Goal: Communication & Community: Answer question/provide support

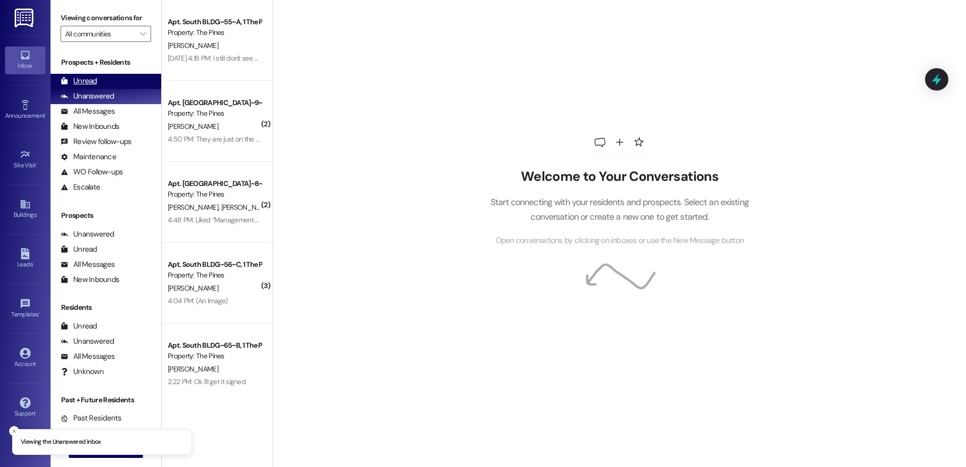
click at [90, 79] on div "Unread" at bounding box center [79, 81] width 36 height 11
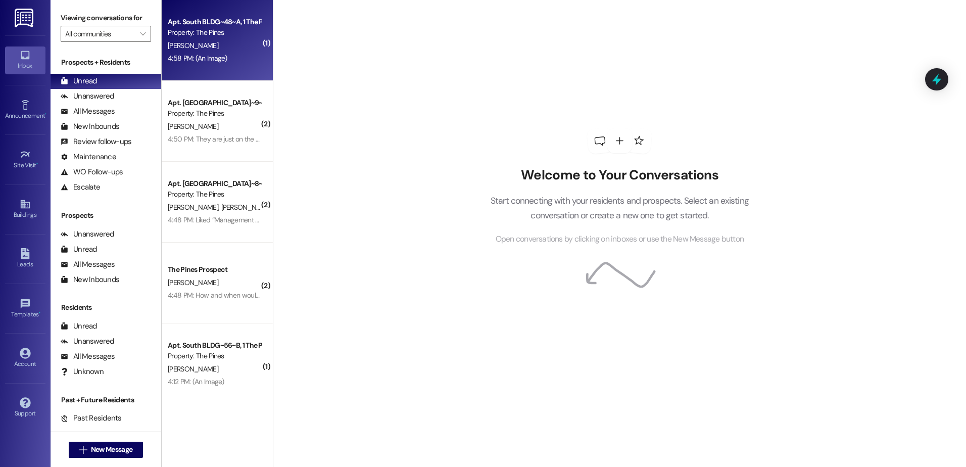
click at [206, 49] on div "[PERSON_NAME]" at bounding box center [214, 45] width 95 height 13
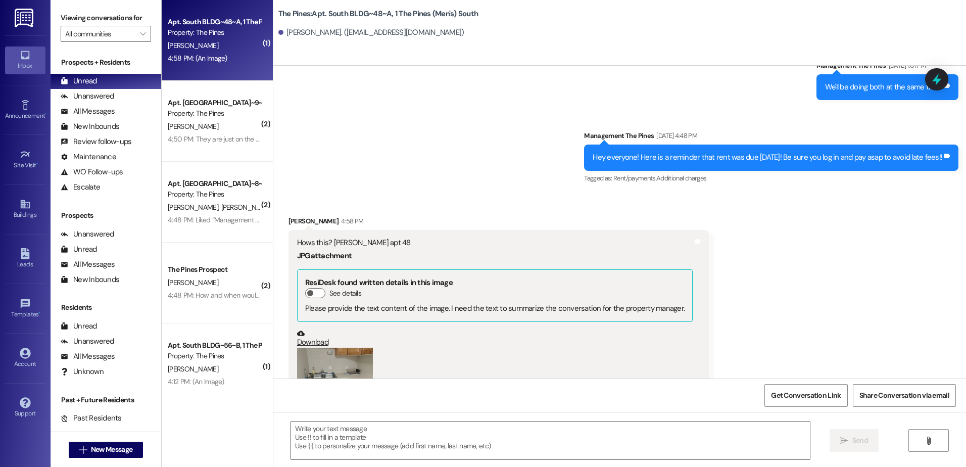
scroll to position [16881, 0]
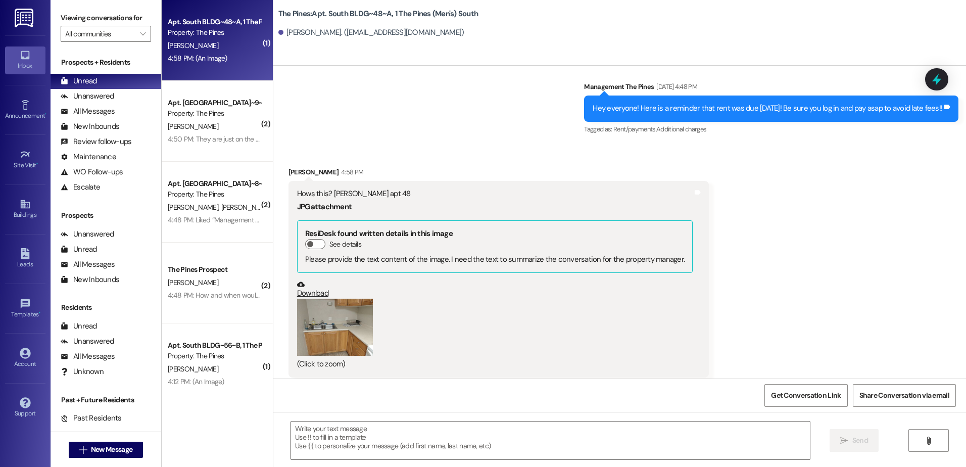
click at [336, 306] on button "Zoom image" at bounding box center [335, 326] width 76 height 57
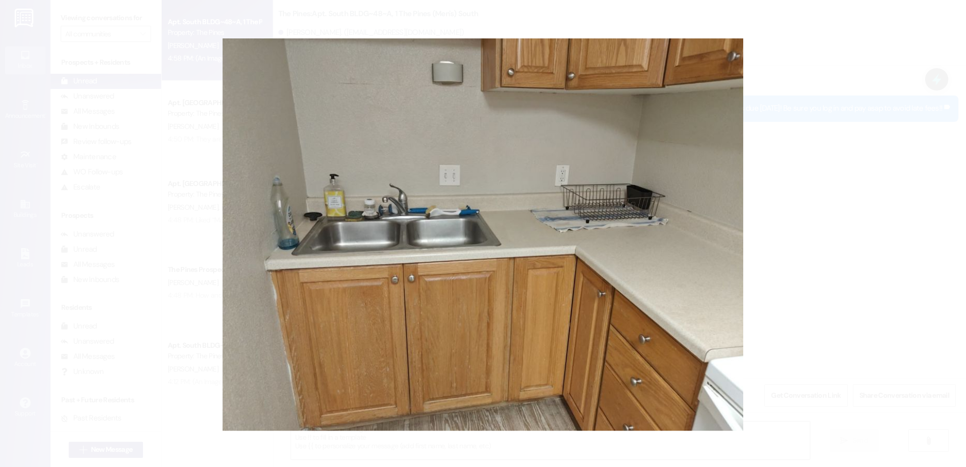
click at [845, 262] on button "Unzoom image" at bounding box center [483, 233] width 966 height 467
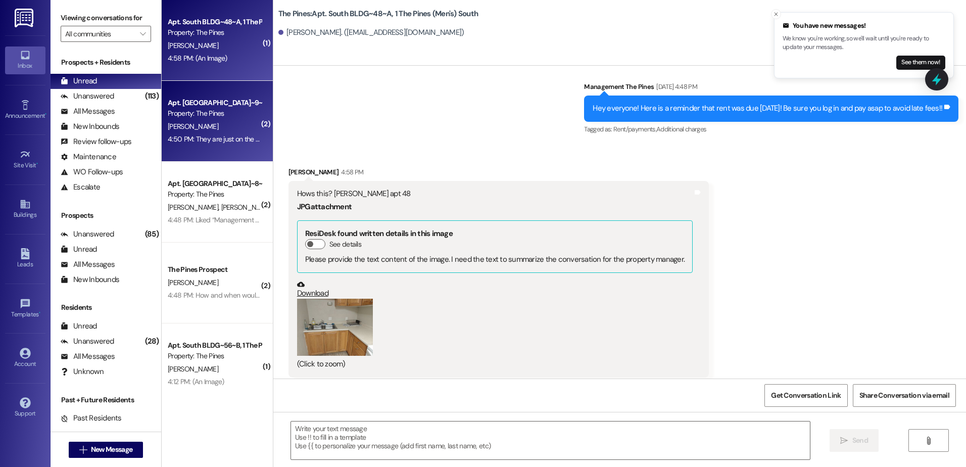
drag, startPoint x: 213, startPoint y: 230, endPoint x: 215, endPoint y: 143, distance: 87.4
click at [215, 143] on div "4:50 PM: They are just on the upper part of the left side of the closet 4:50 PM…" at bounding box center [268, 138] width 201 height 9
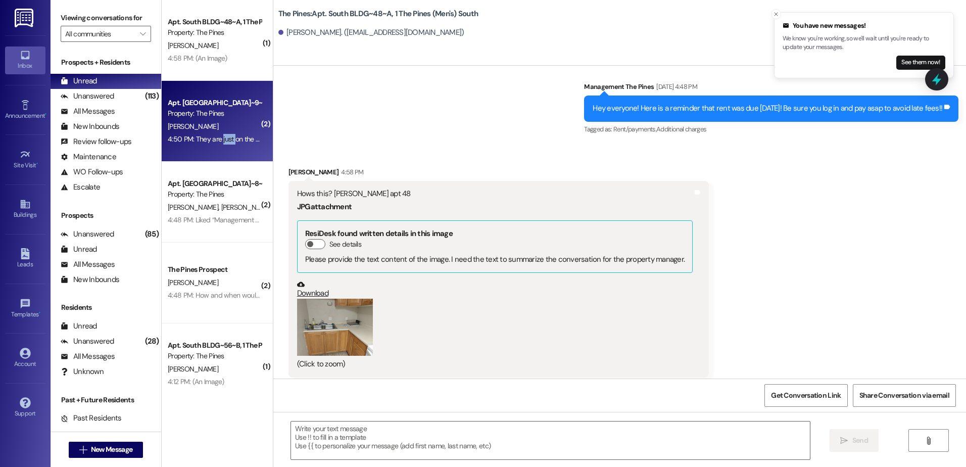
click at [214, 143] on div "4:50 PM: They are just on the upper part of the left side of the closet 4:50 PM…" at bounding box center [268, 138] width 201 height 9
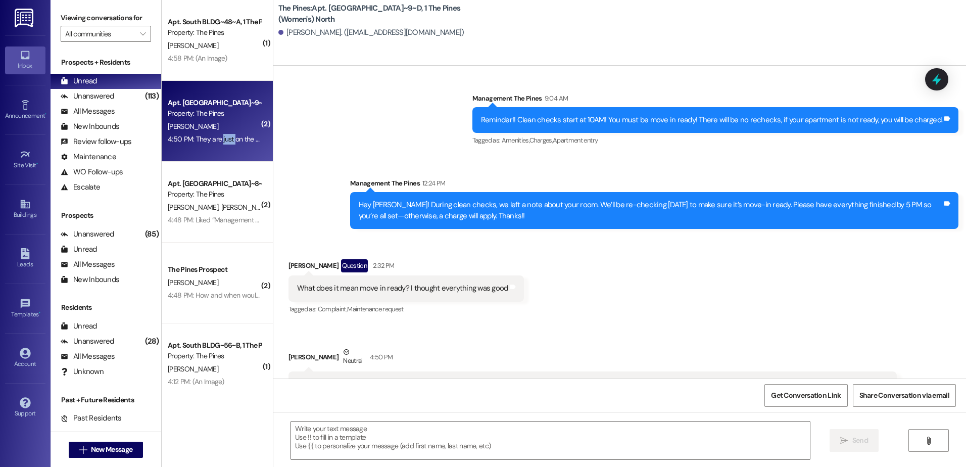
scroll to position [43180, 0]
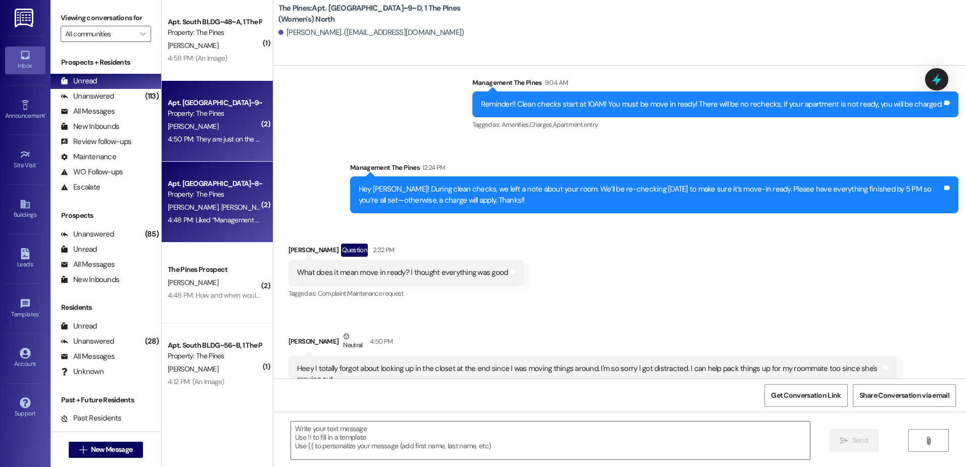
click at [205, 230] on div "Apt. North BLDG~8~D, 1 The Pines (Women's) North Property: The Pines [PERSON_NA…" at bounding box center [217, 202] width 111 height 81
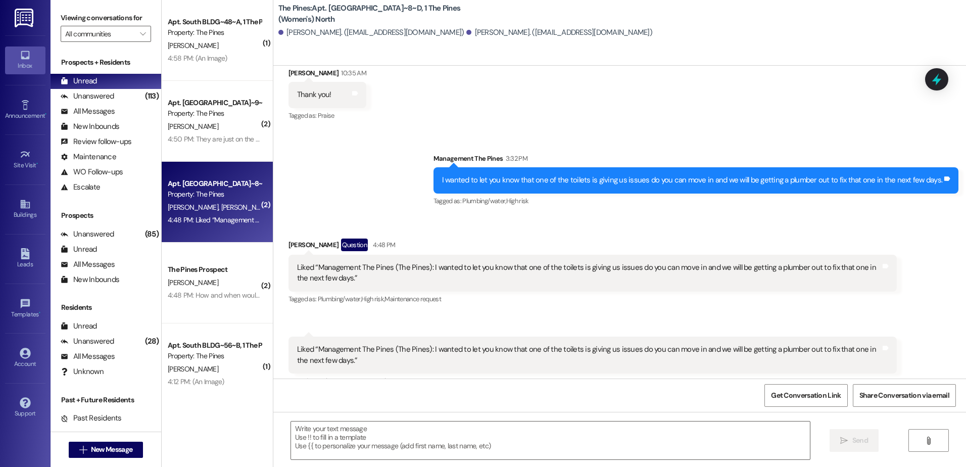
scroll to position [291, 0]
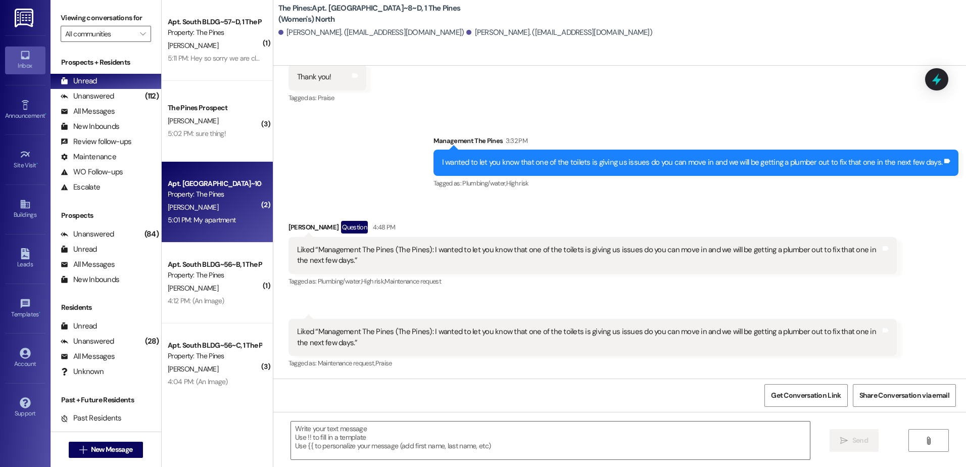
click at [202, 213] on div "[PERSON_NAME]" at bounding box center [214, 207] width 95 height 13
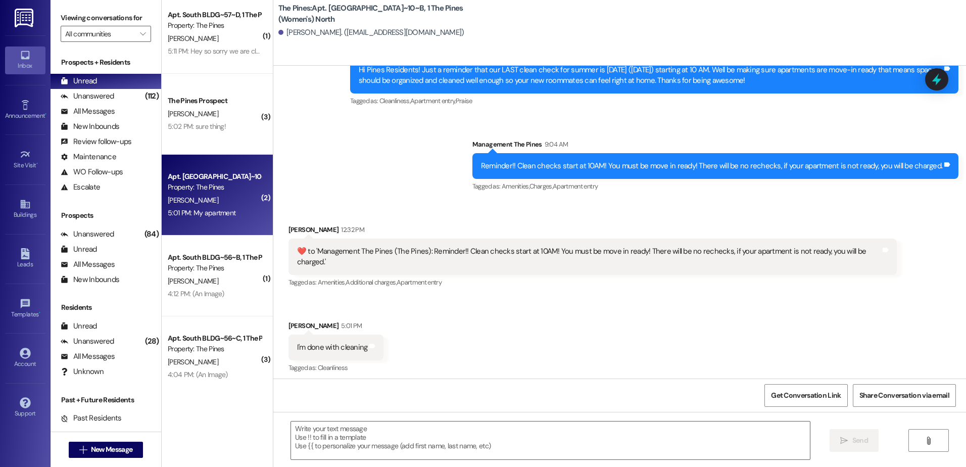
scroll to position [9, 0]
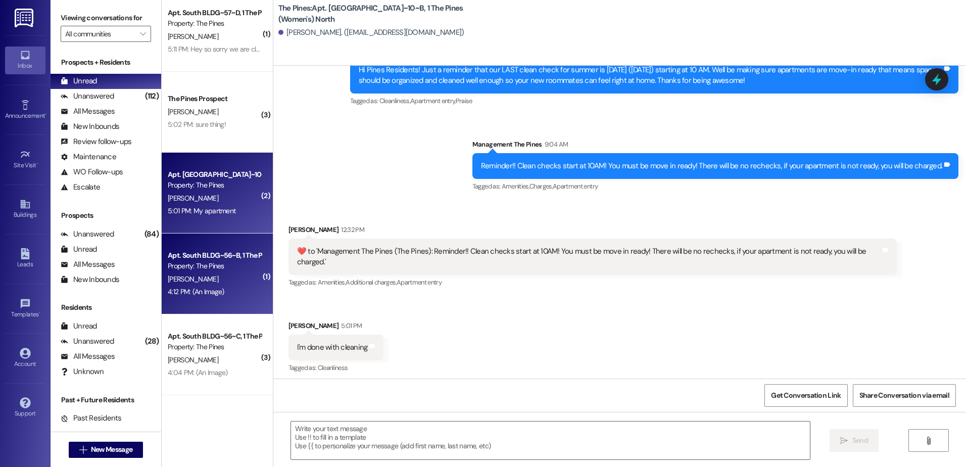
click at [211, 298] on div "4:12 PM: (An Image) 4:12 PM: (An Image)" at bounding box center [214, 291] width 95 height 13
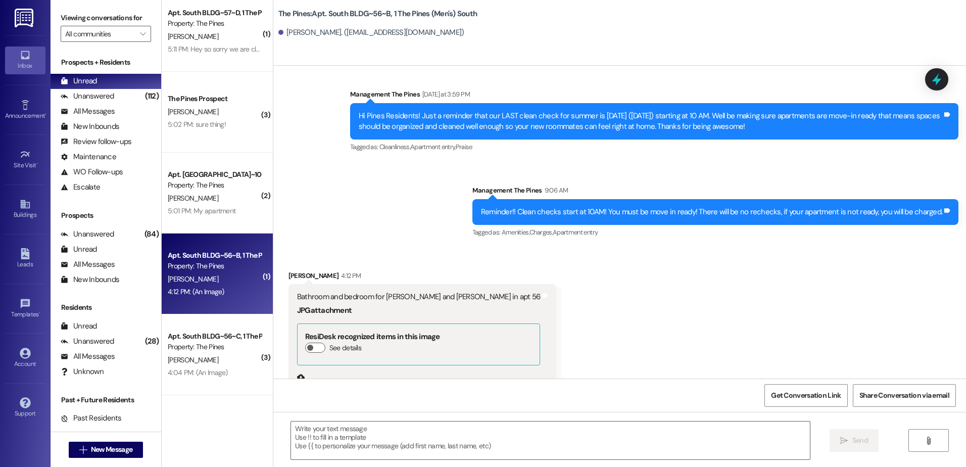
scroll to position [24248, 0]
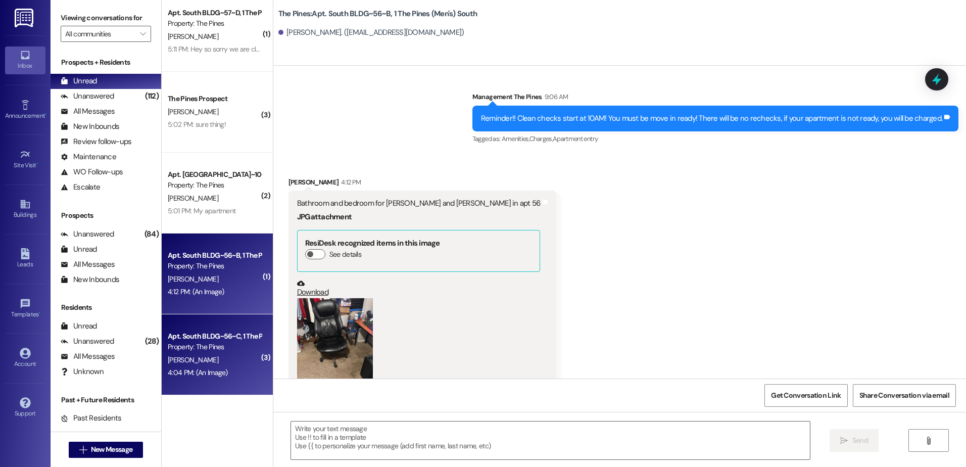
click at [212, 364] on div "[PERSON_NAME]" at bounding box center [214, 360] width 95 height 13
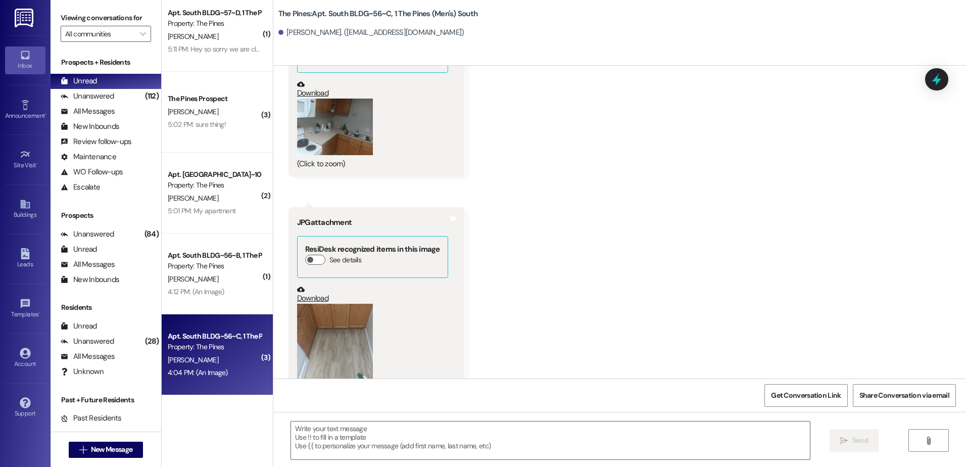
scroll to position [24525, 0]
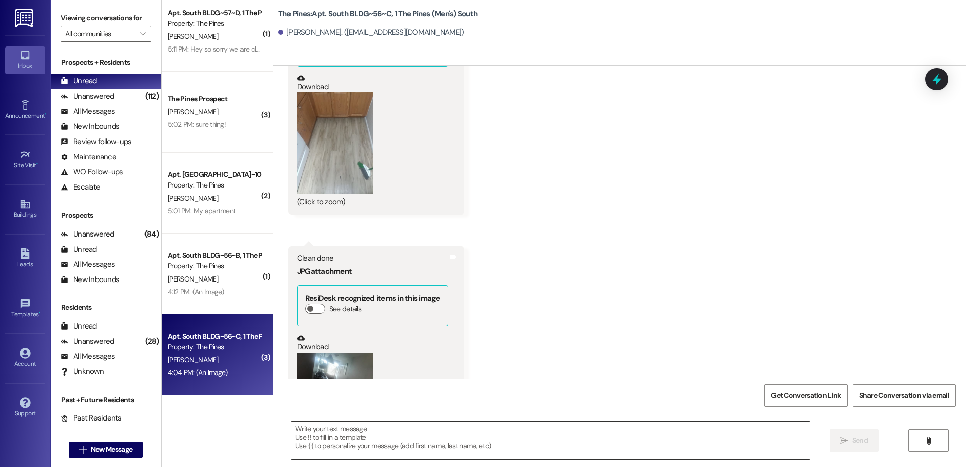
click at [343, 424] on textarea at bounding box center [550, 440] width 518 height 38
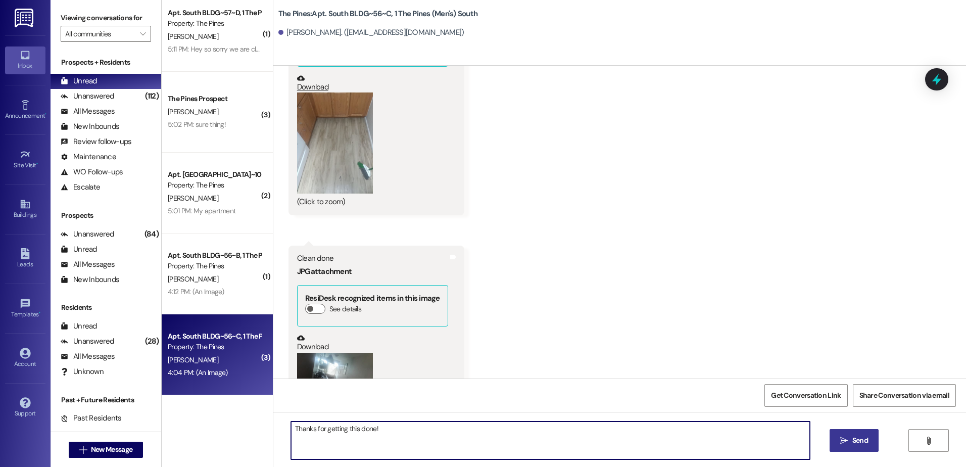
type textarea "Thanks for getting this done!"
click at [866, 437] on span "Send" at bounding box center [860, 440] width 16 height 11
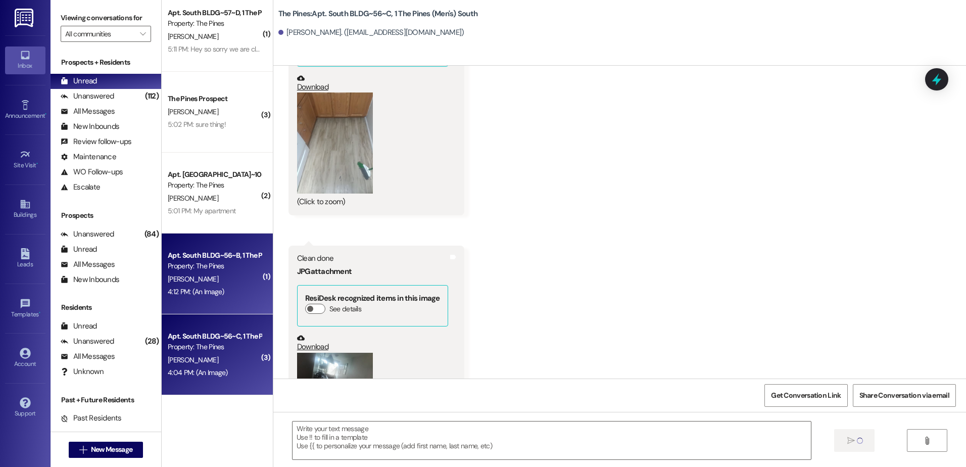
click at [195, 293] on div "4:12 PM: (An Image) 4:12 PM: (An Image)" at bounding box center [196, 291] width 57 height 9
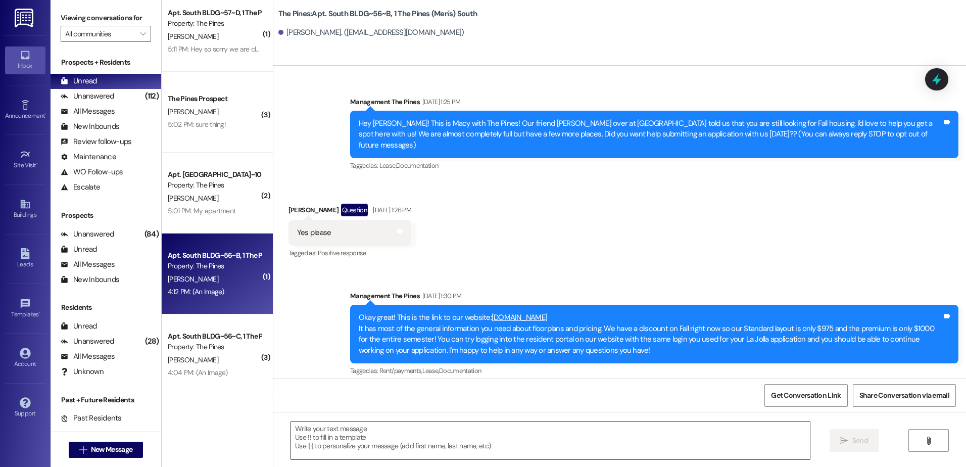
scroll to position [24248, 0]
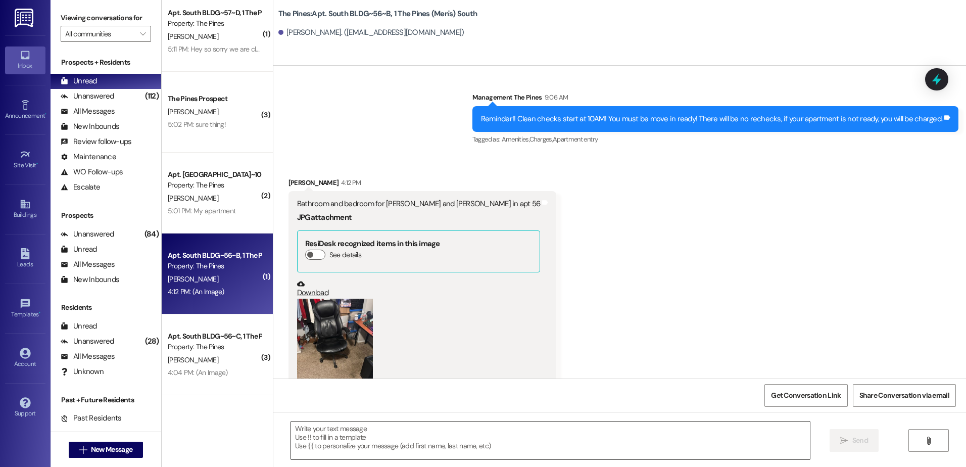
click at [366, 435] on textarea at bounding box center [550, 440] width 518 height 38
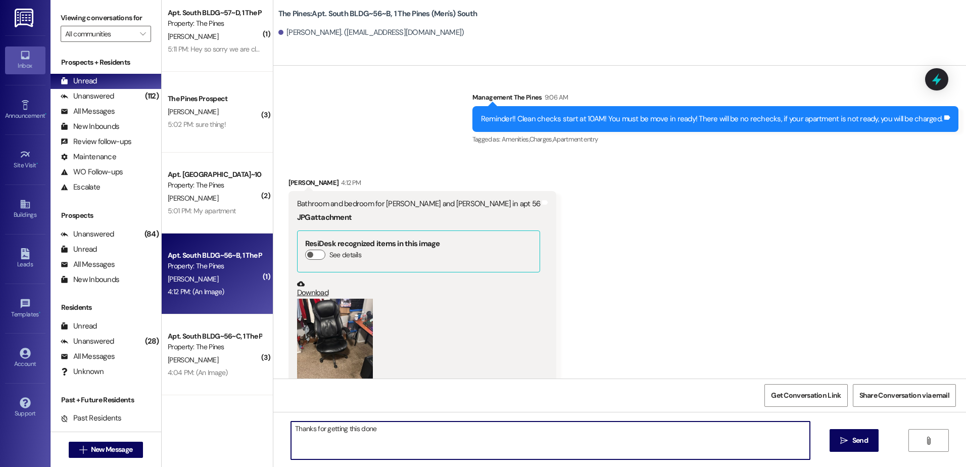
type textarea "Thanks for getting this done!"
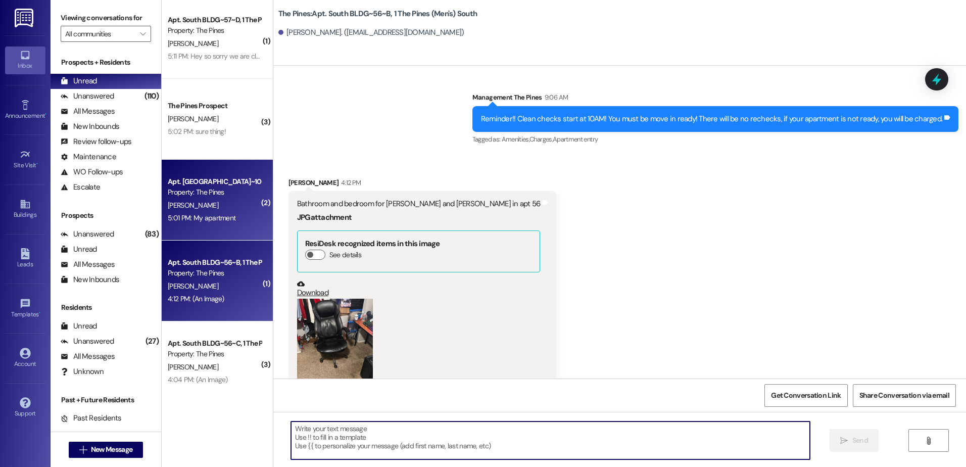
scroll to position [0, 0]
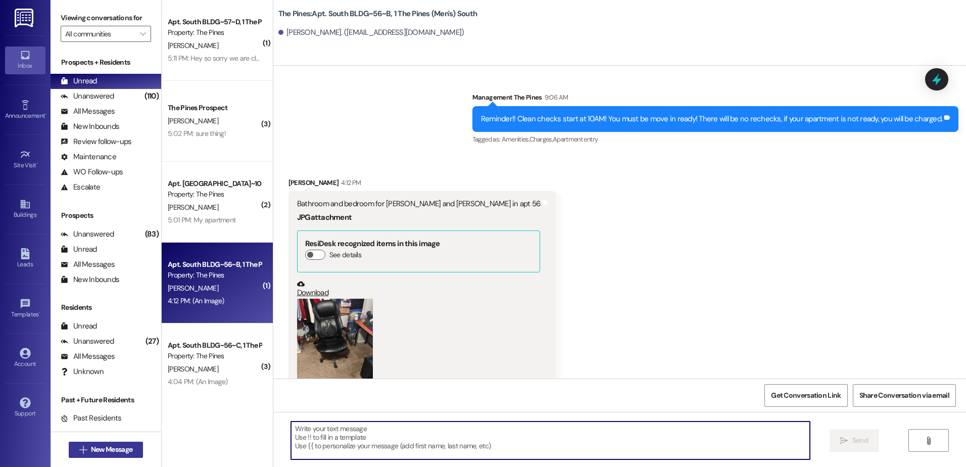
click at [108, 447] on span "New Message" at bounding box center [111, 449] width 41 height 11
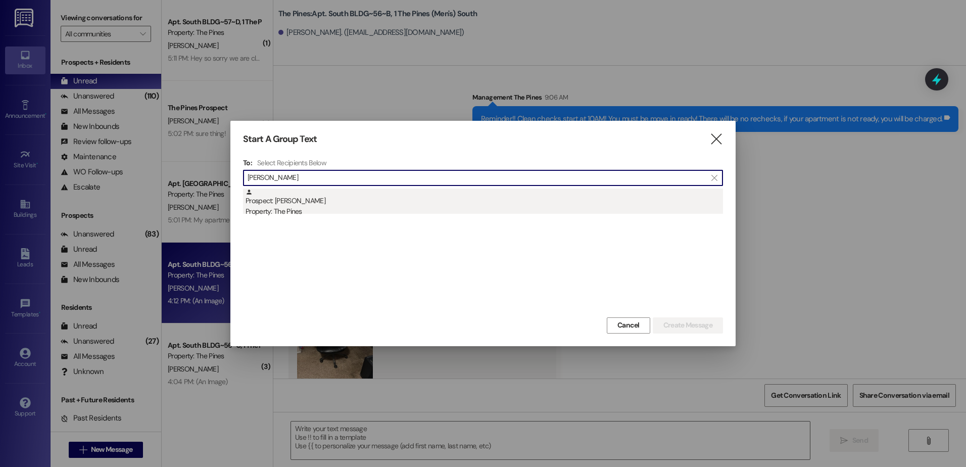
type input "[PERSON_NAME]"
click at [358, 208] on div "Property: The Pines" at bounding box center [483, 211] width 477 height 11
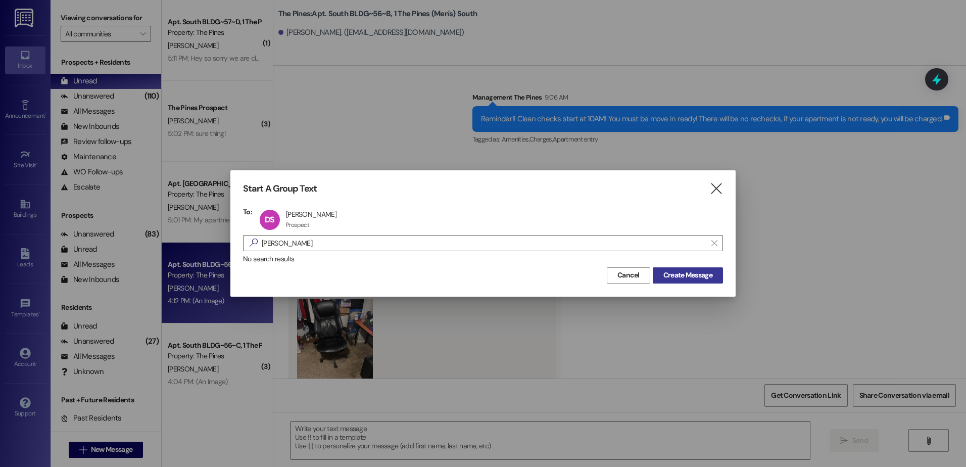
click at [678, 273] on span "Create Message" at bounding box center [687, 275] width 49 height 11
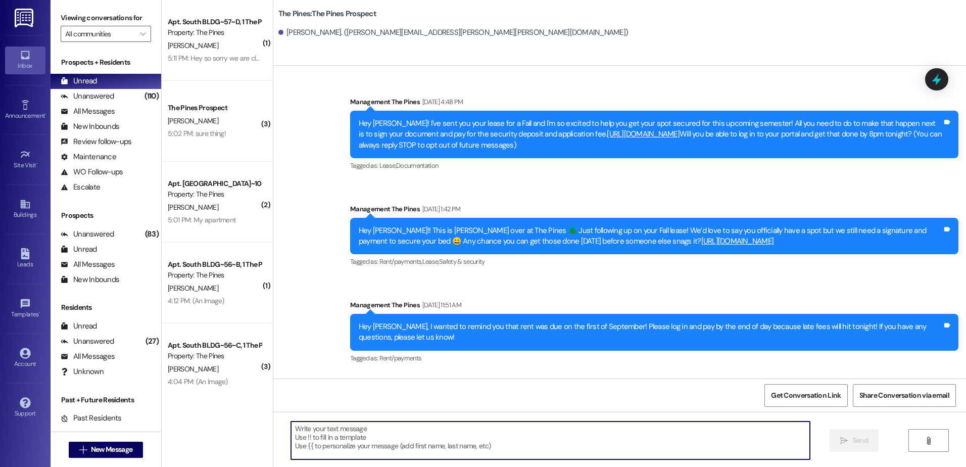
click at [354, 438] on textarea at bounding box center [550, 440] width 518 height 38
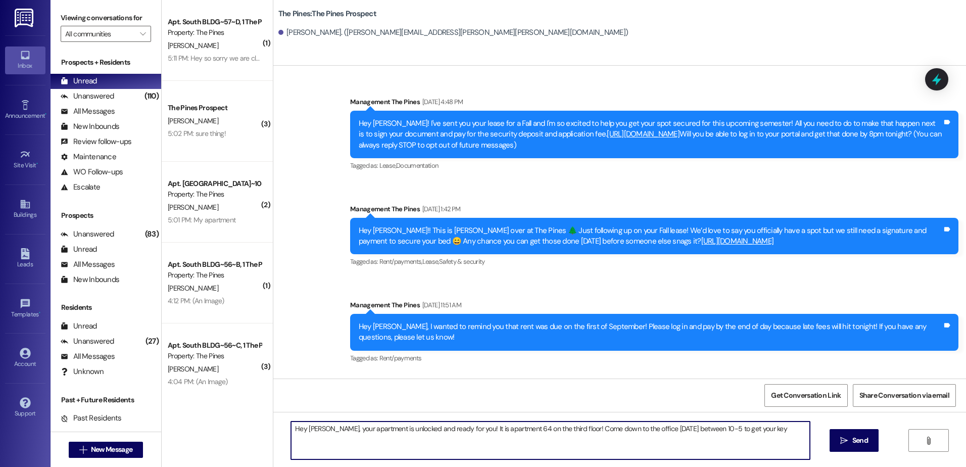
type textarea "Hey [PERSON_NAME], your apartment is unlocked and ready for you! It is apartmen…"
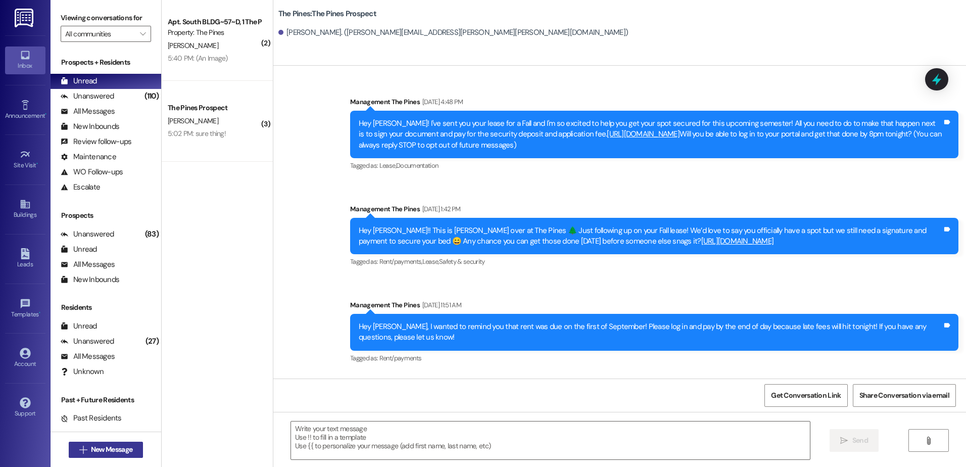
click at [102, 447] on span "New Message" at bounding box center [111, 449] width 41 height 11
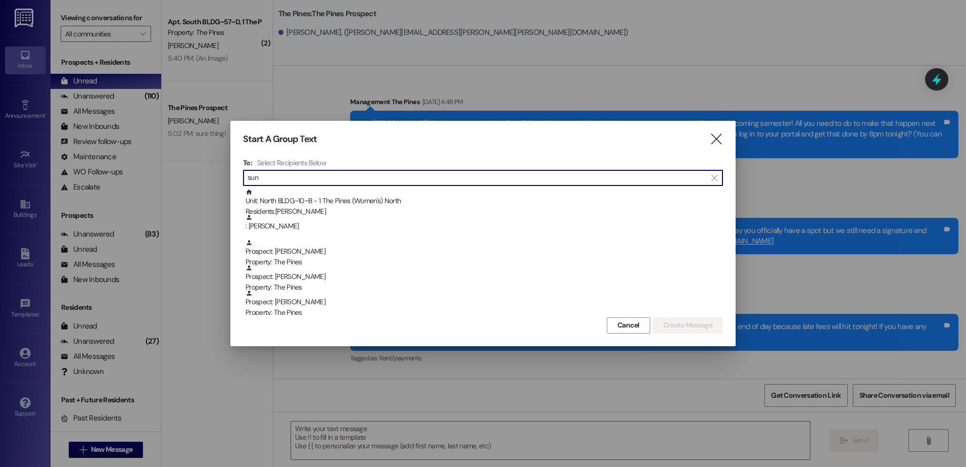
type input "sun"
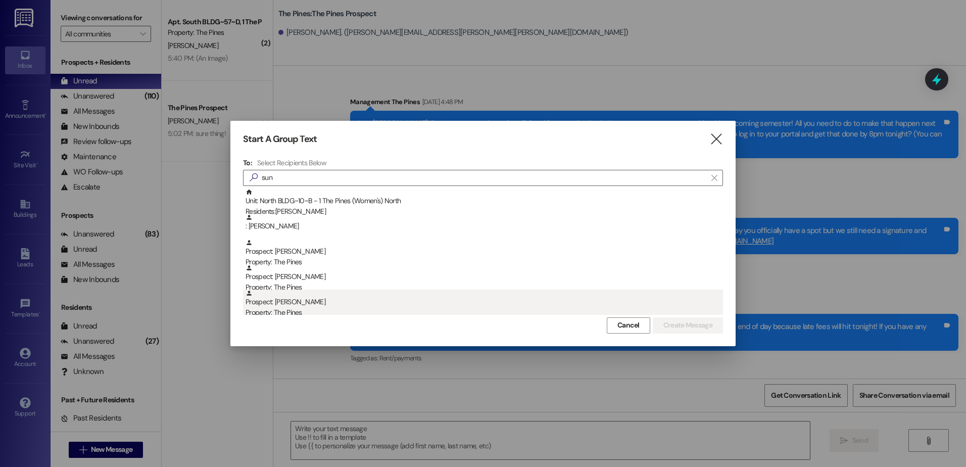
click at [299, 303] on div "Prospect: [PERSON_NAME] Property: The Pines" at bounding box center [483, 303] width 477 height 29
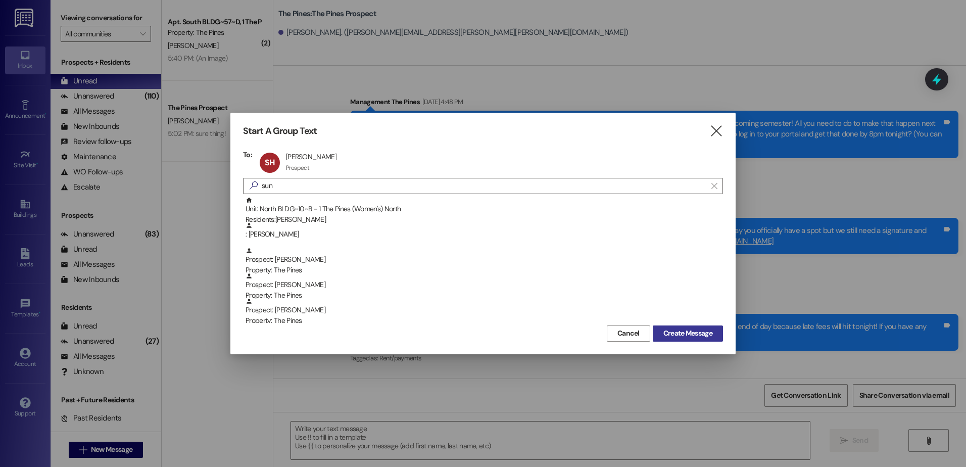
click at [694, 334] on span "Create Message" at bounding box center [687, 333] width 49 height 11
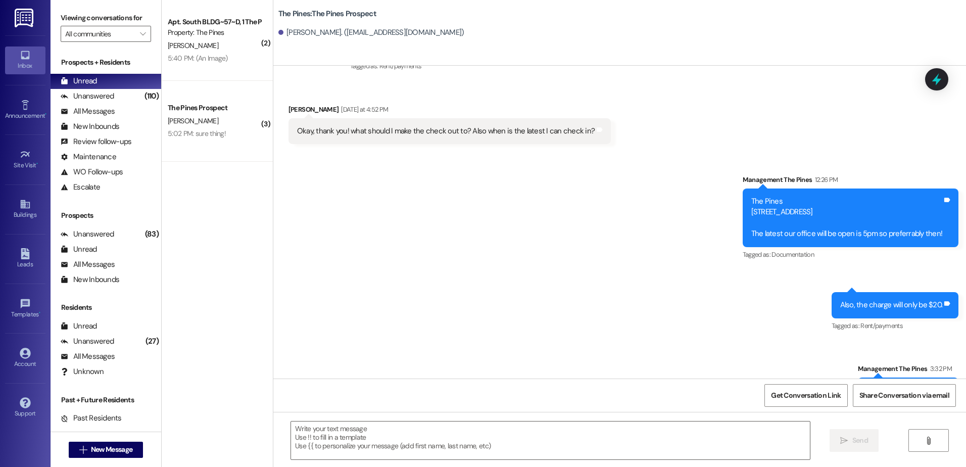
scroll to position [1599, 0]
